Goal: Information Seeking & Learning: Learn about a topic

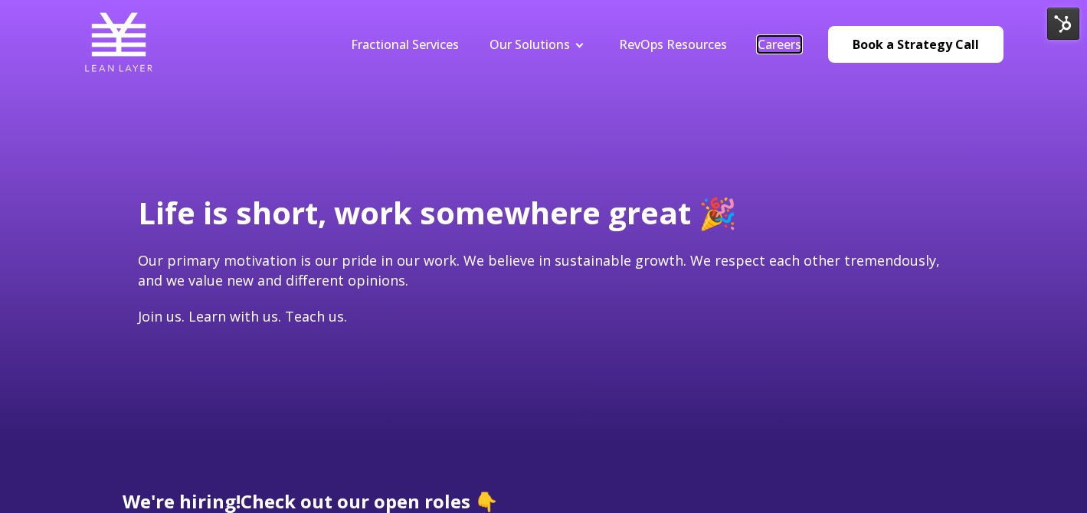
click at [780, 39] on link "Careers" at bounding box center [779, 44] width 44 height 17
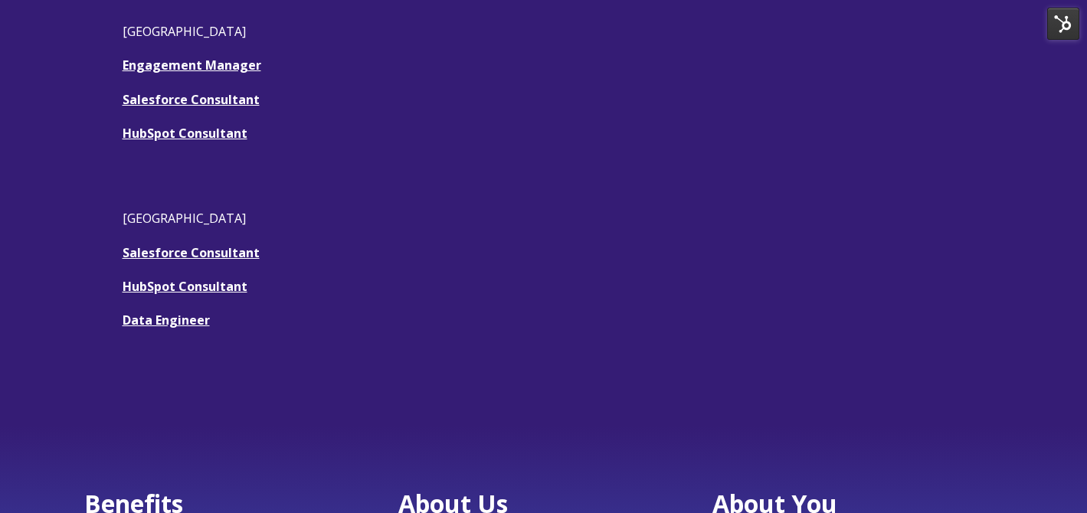
scroll to position [409, 0]
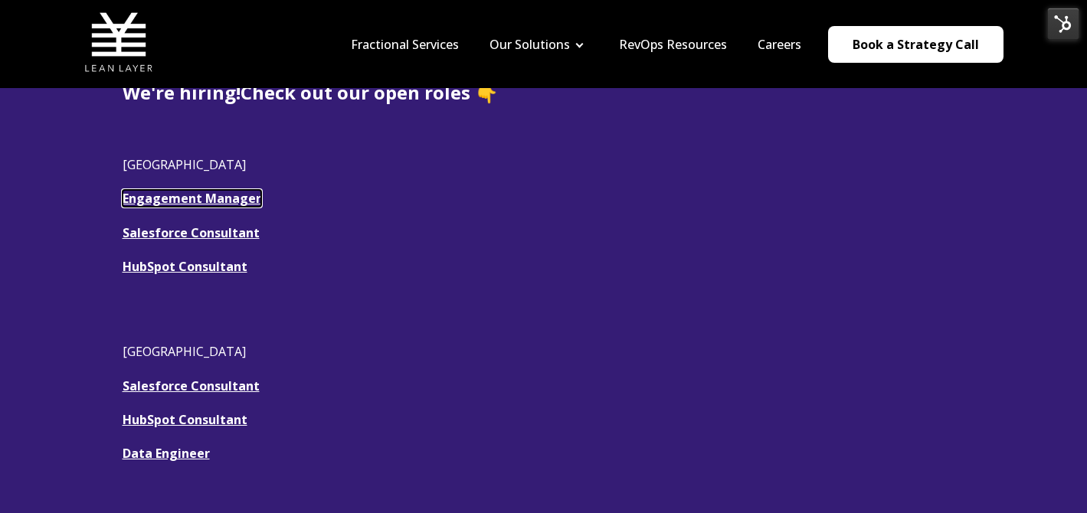
click at [247, 198] on link "Engagement Manager" at bounding box center [192, 198] width 139 height 17
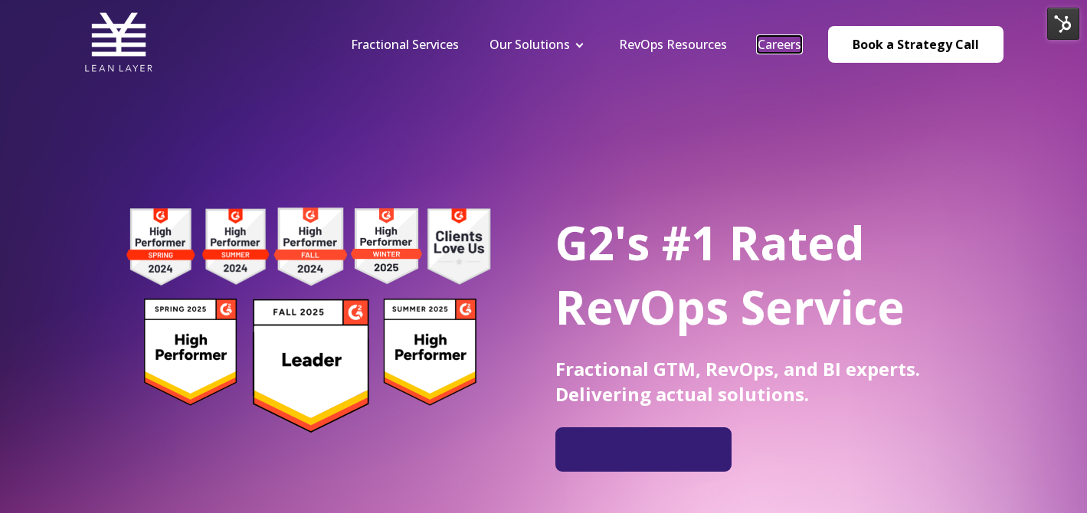
click at [785, 48] on link "Careers" at bounding box center [779, 44] width 44 height 17
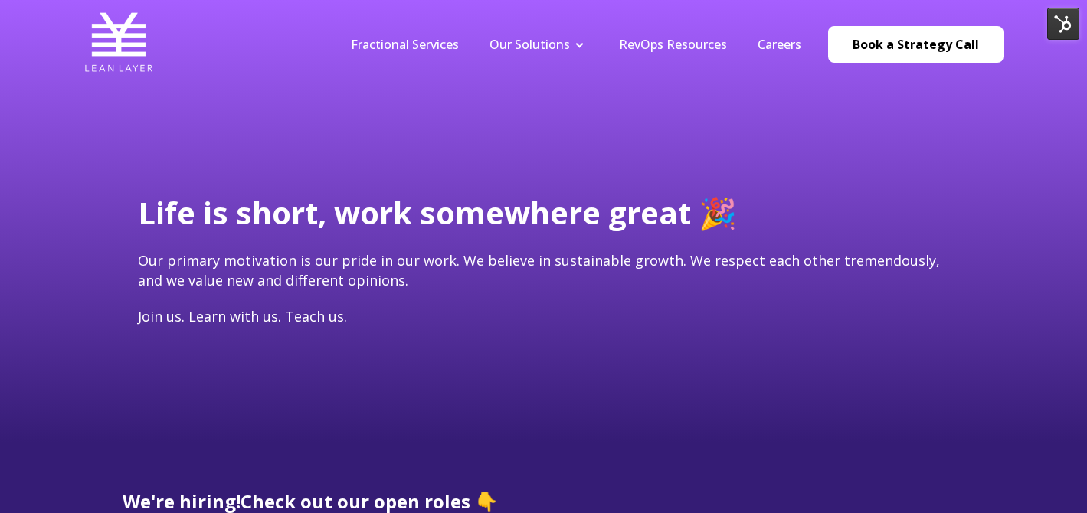
click at [784, 34] on nav "Fractional Services Our Solutions Revenue Tech Revenue Analytics Revenue Strate…" at bounding box center [669, 44] width 668 height 73
click at [778, 51] on link "Careers" at bounding box center [779, 44] width 44 height 17
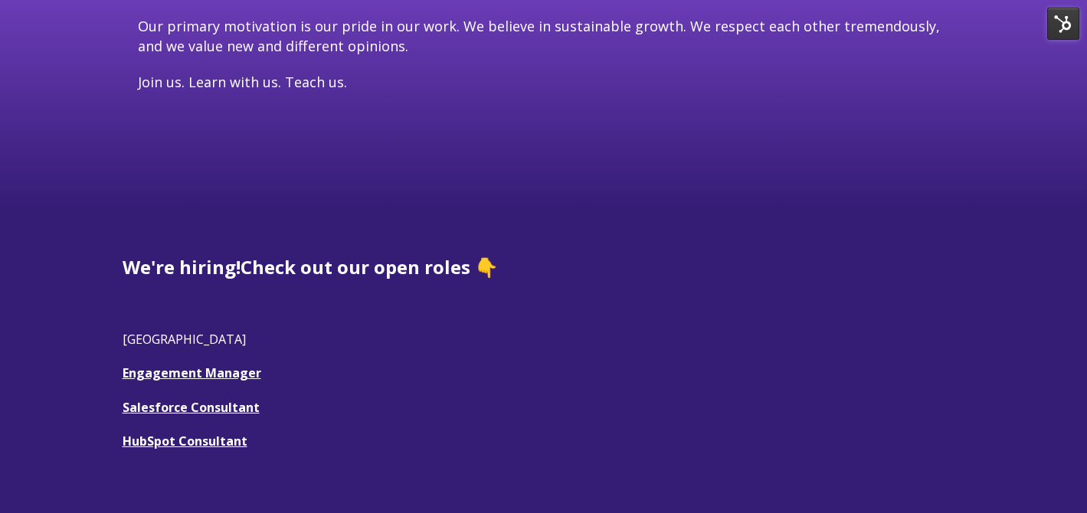
scroll to position [509, 0]
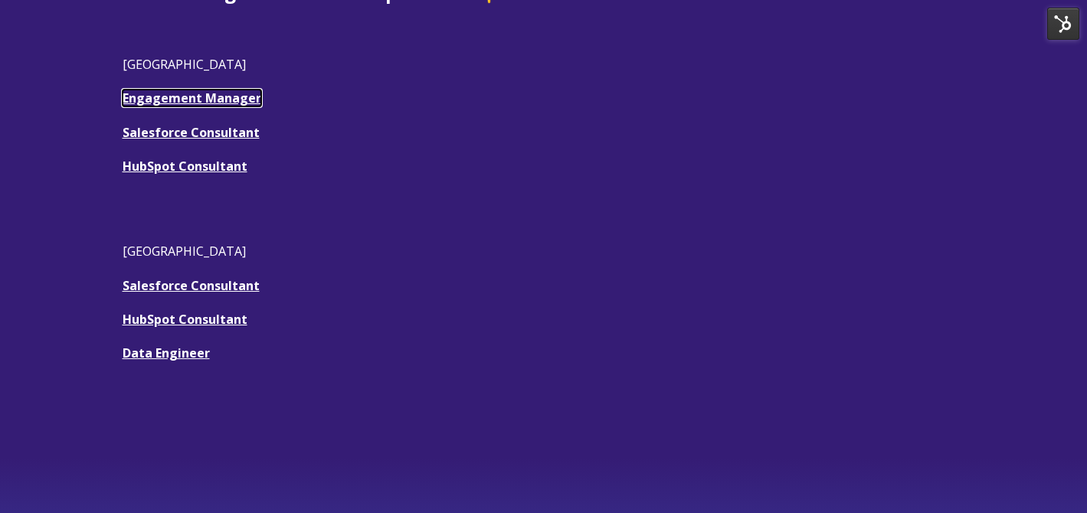
click at [188, 90] on link "Engagement Manager" at bounding box center [192, 98] width 139 height 17
